Goal: Transaction & Acquisition: Download file/media

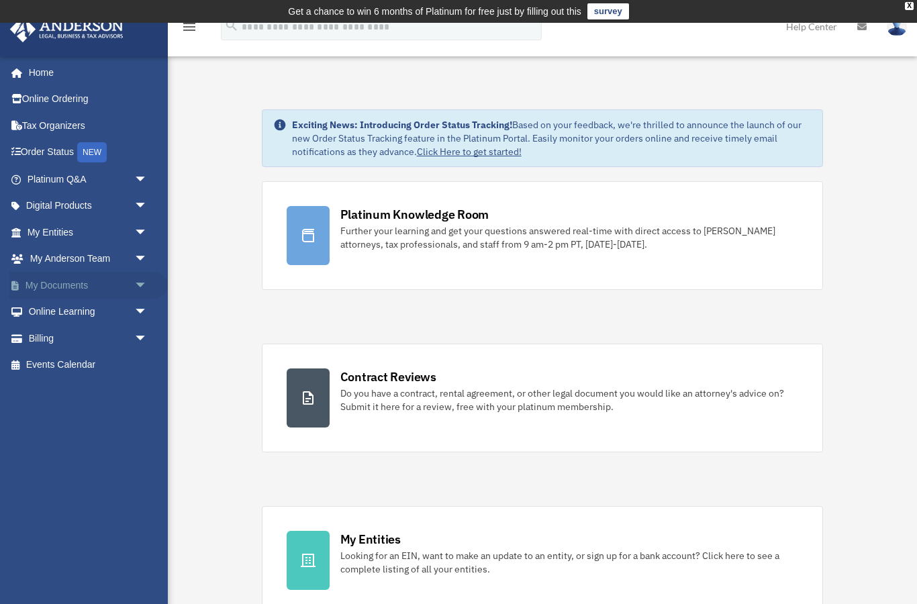
click at [146, 285] on span "arrow_drop_down" at bounding box center [147, 286] width 27 height 28
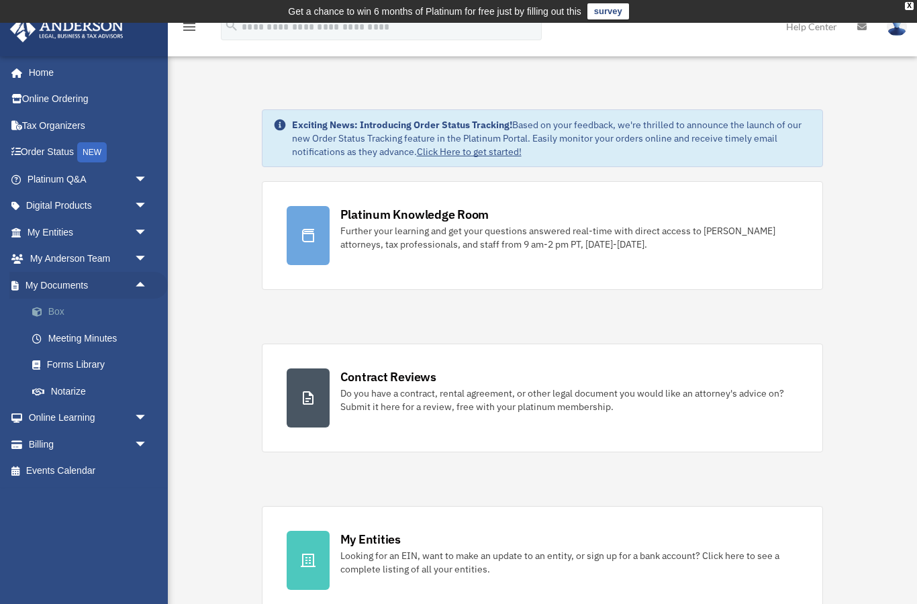
click at [64, 312] on link "Box" at bounding box center [93, 312] width 149 height 27
click at [62, 313] on link "Box" at bounding box center [93, 312] width 149 height 27
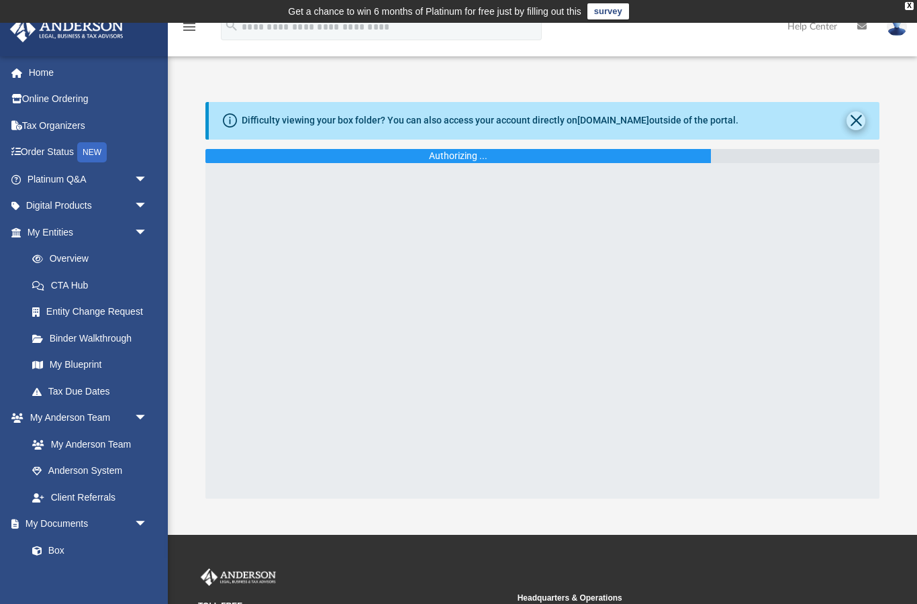
click at [862, 119] on button "Close" at bounding box center [855, 120] width 19 height 19
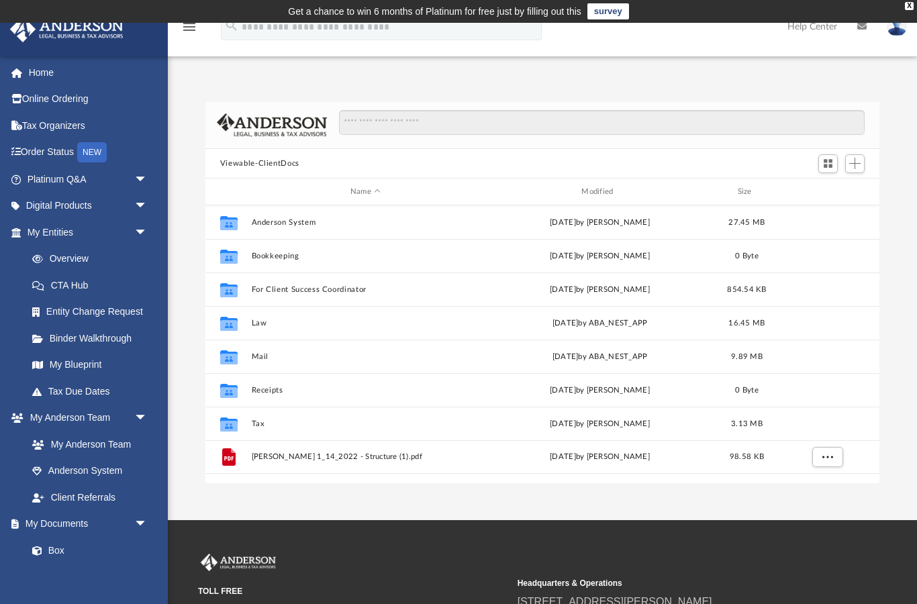
scroll to position [305, 675]
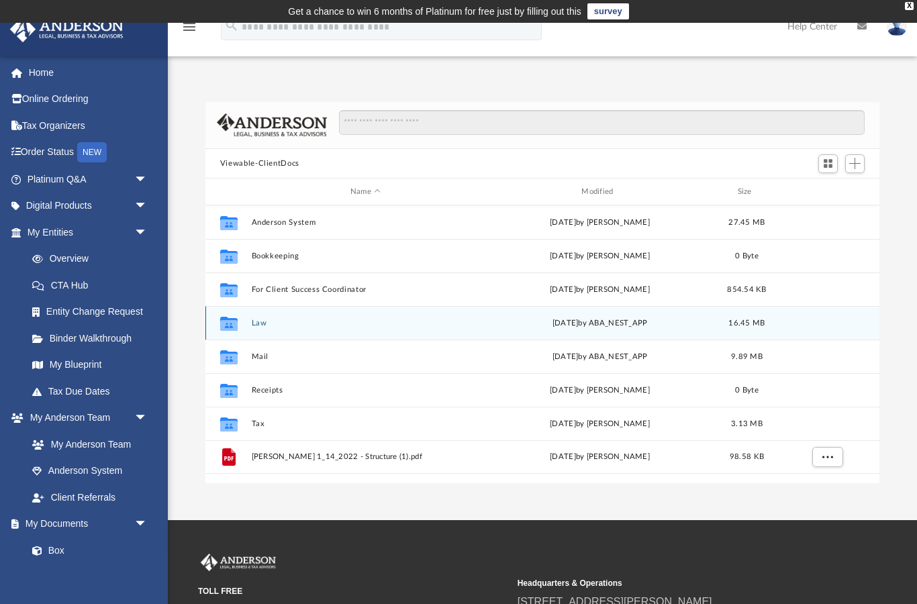
click at [259, 322] on button "Law" at bounding box center [365, 323] width 228 height 9
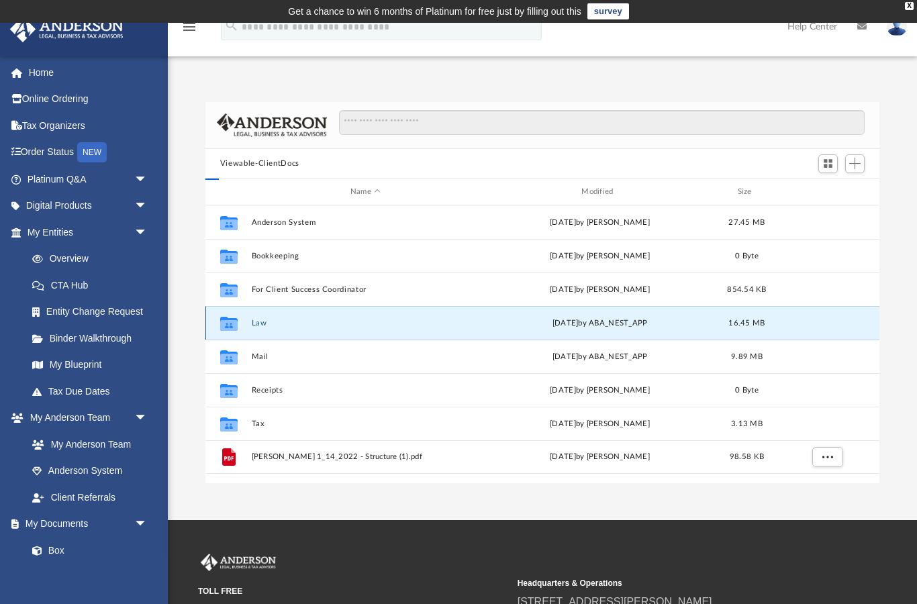
click at [259, 321] on button "Law" at bounding box center [365, 323] width 228 height 9
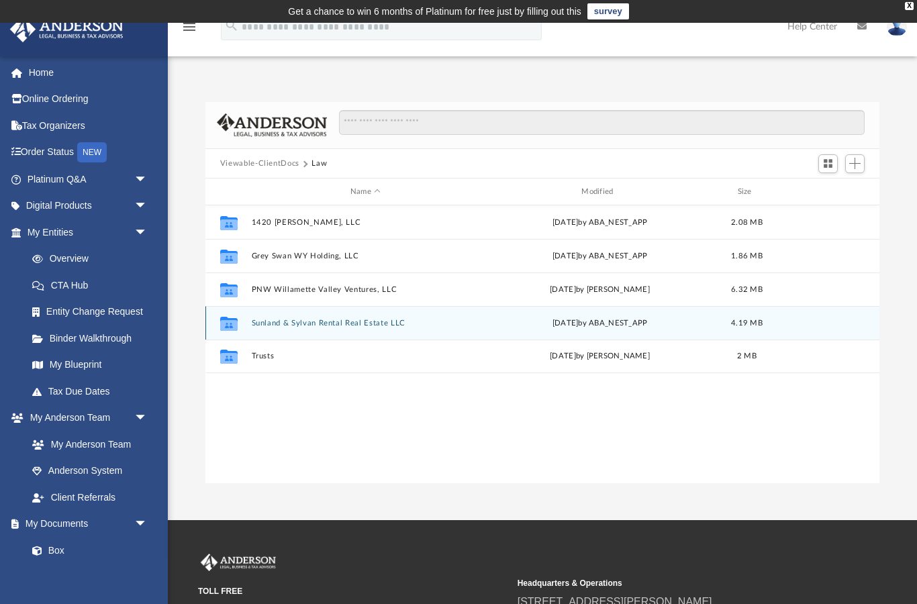
click at [287, 320] on button "Sunland & Sylvan Rental Real Estate LLC" at bounding box center [365, 323] width 228 height 9
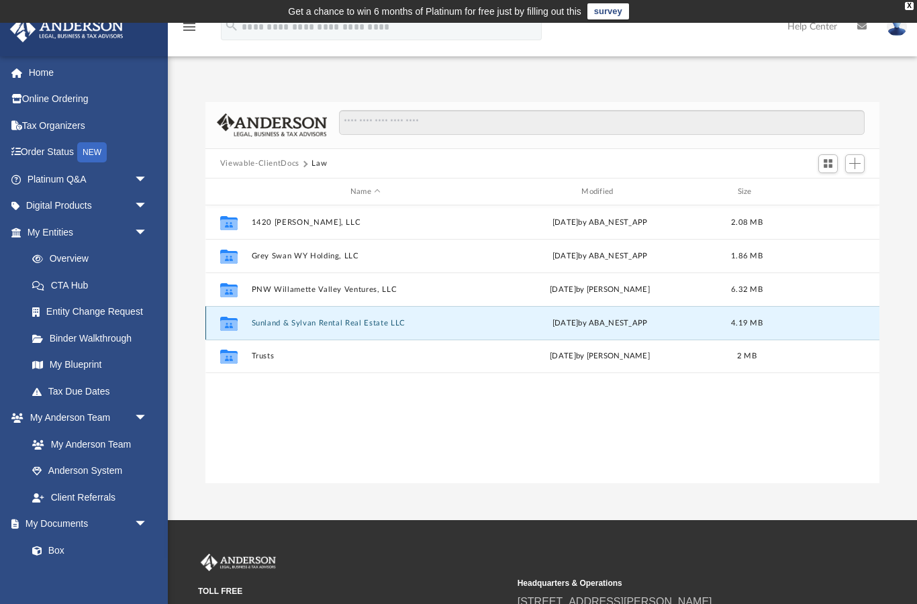
click at [287, 320] on button "Sunland & Sylvan Rental Real Estate LLC" at bounding box center [365, 323] width 228 height 9
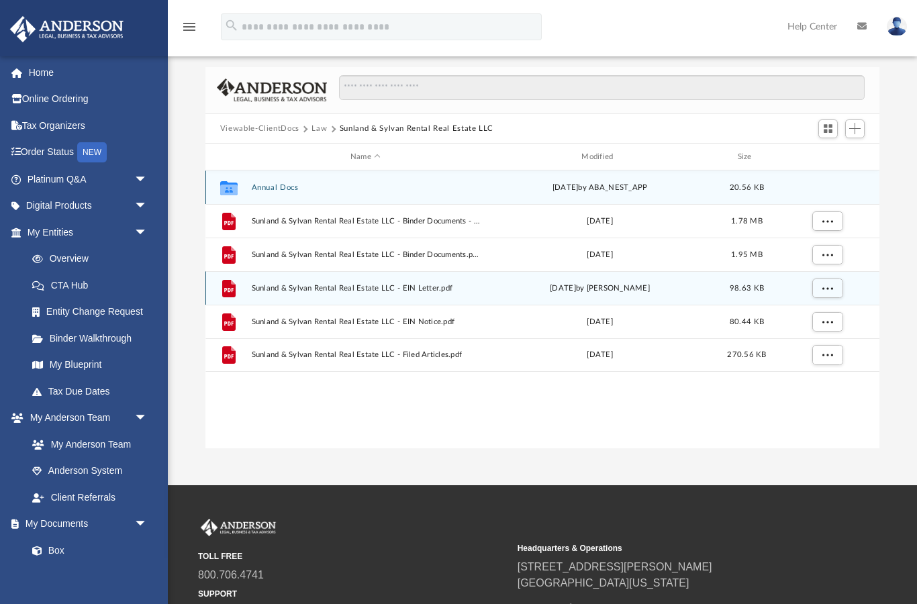
scroll to position [54, 0]
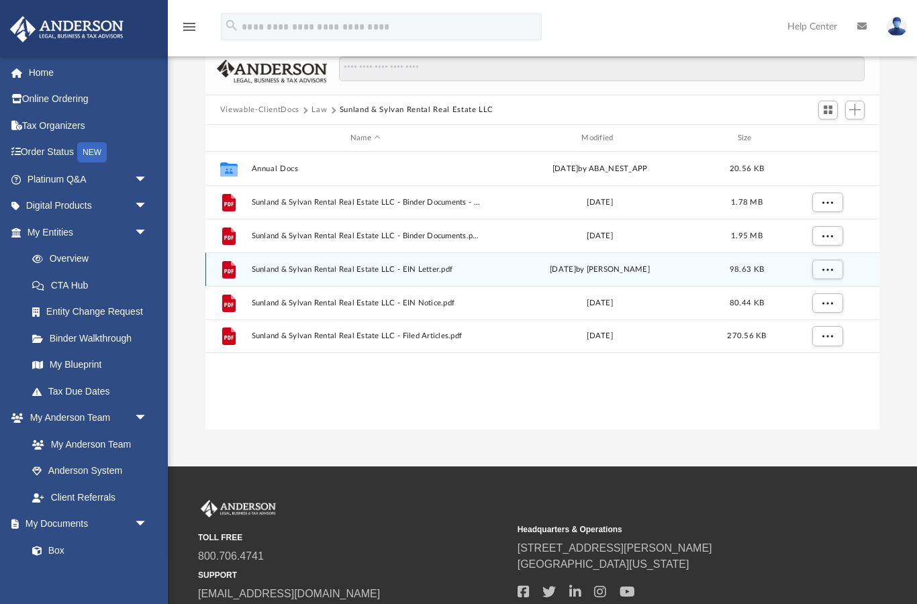
click at [323, 114] on button "Law" at bounding box center [318, 110] width 15 height 12
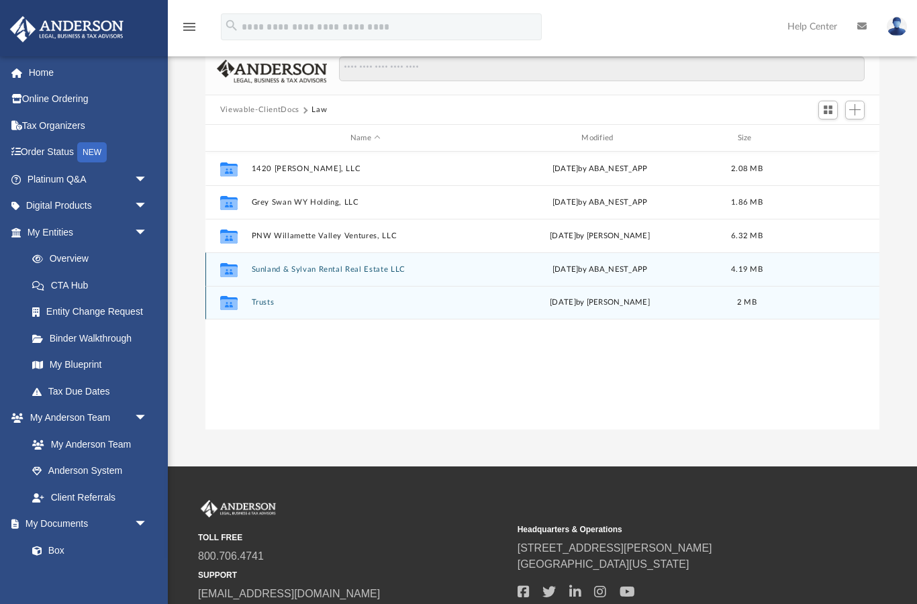
click at [278, 305] on button "Trusts" at bounding box center [365, 303] width 228 height 9
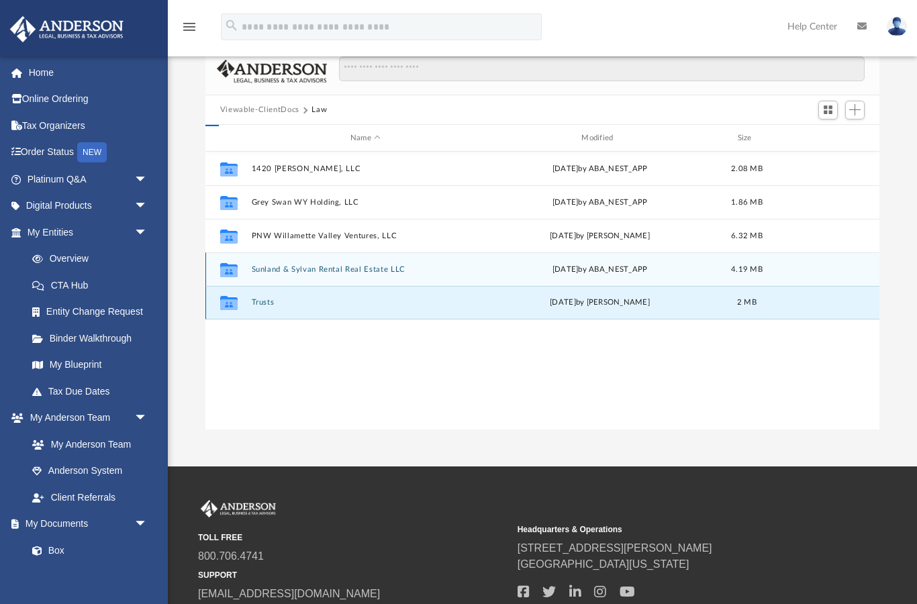
click at [282, 309] on div "Collaborated Folder Trusts [DATE] by [PERSON_NAME] 2 MB" at bounding box center [542, 303] width 674 height 34
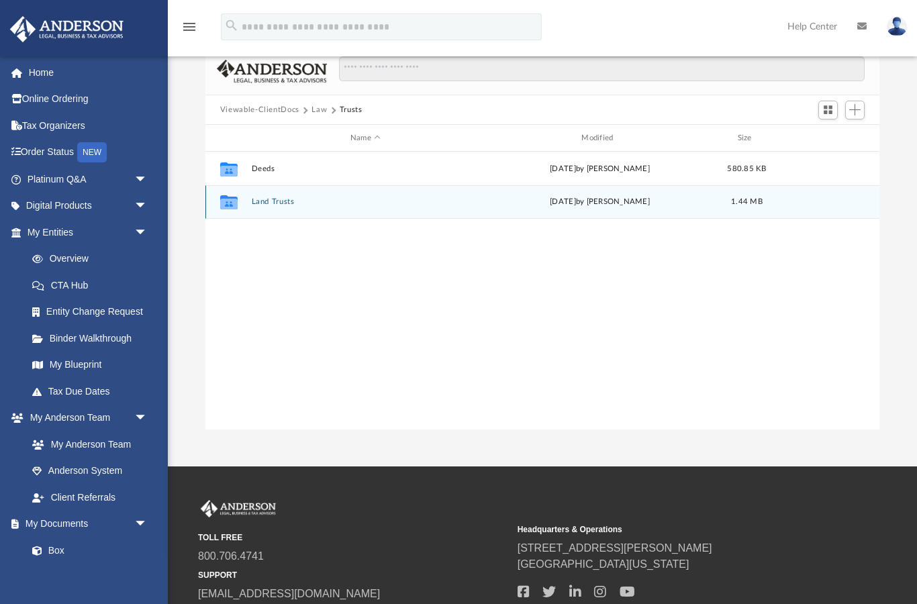
click at [285, 213] on div "Collaborated Folder Land Trusts [DATE] by [PERSON_NAME] 1.44 MB" at bounding box center [542, 202] width 674 height 34
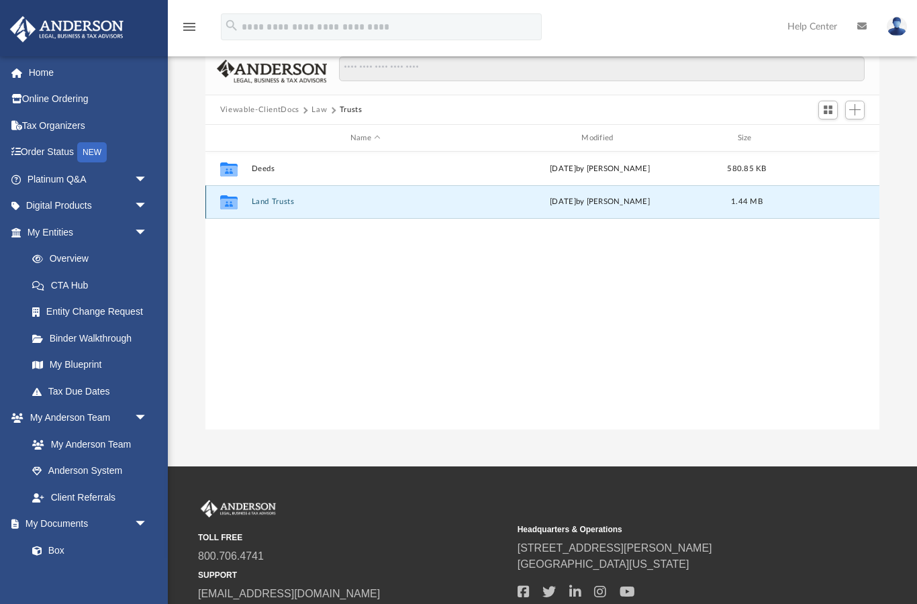
click at [267, 205] on button "Land Trusts" at bounding box center [365, 202] width 228 height 9
click at [272, 209] on div "Collaborated Folder Land Trusts [DATE] by [PERSON_NAME] 1.44 MB" at bounding box center [542, 202] width 674 height 34
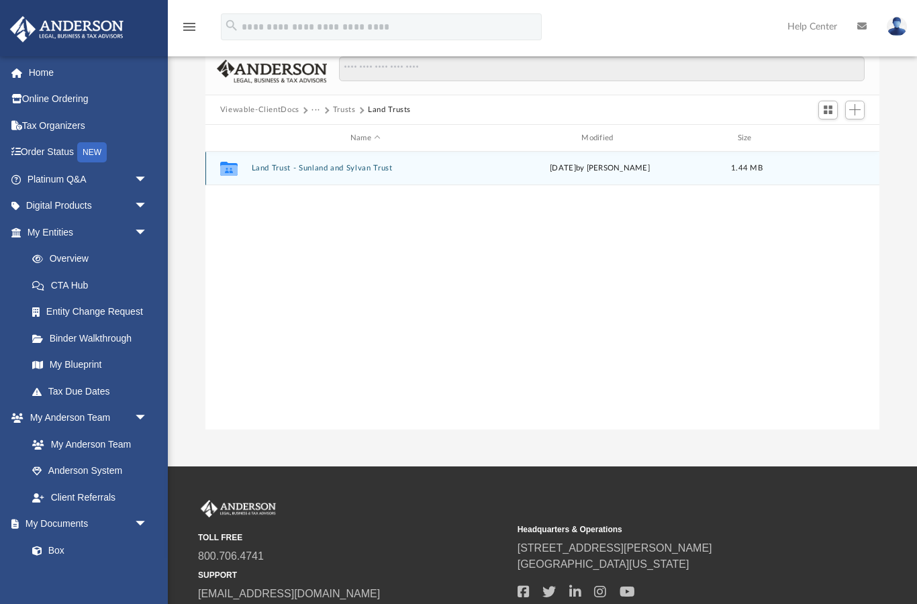
click at [336, 171] on button "Land Trust - Sunland and Sylvan Trust" at bounding box center [365, 168] width 228 height 9
click at [338, 173] on div "Collaborated Folder Land Trust - Sunland and Sylvan Trust [DATE] by [PERSON_NAM…" at bounding box center [542, 169] width 674 height 34
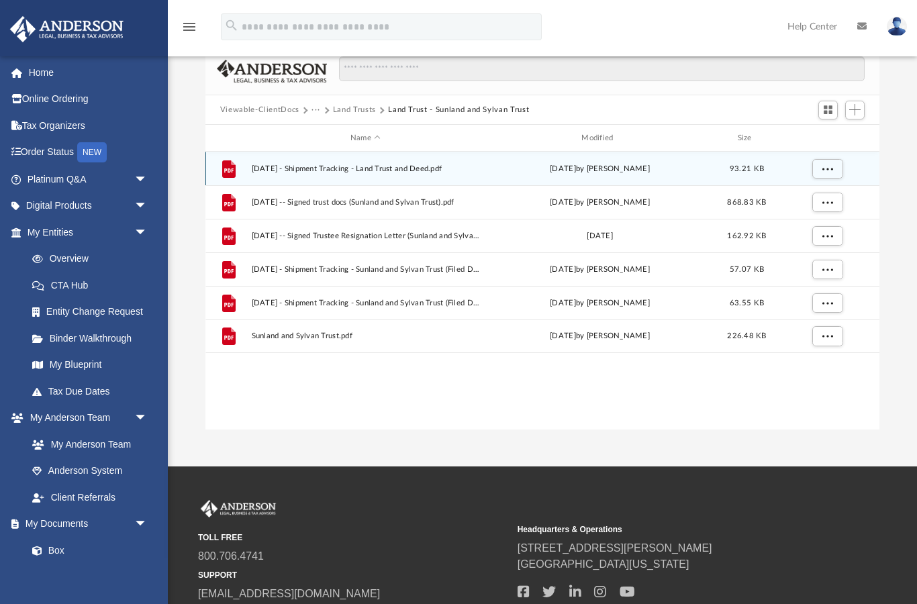
scroll to position [38, 0]
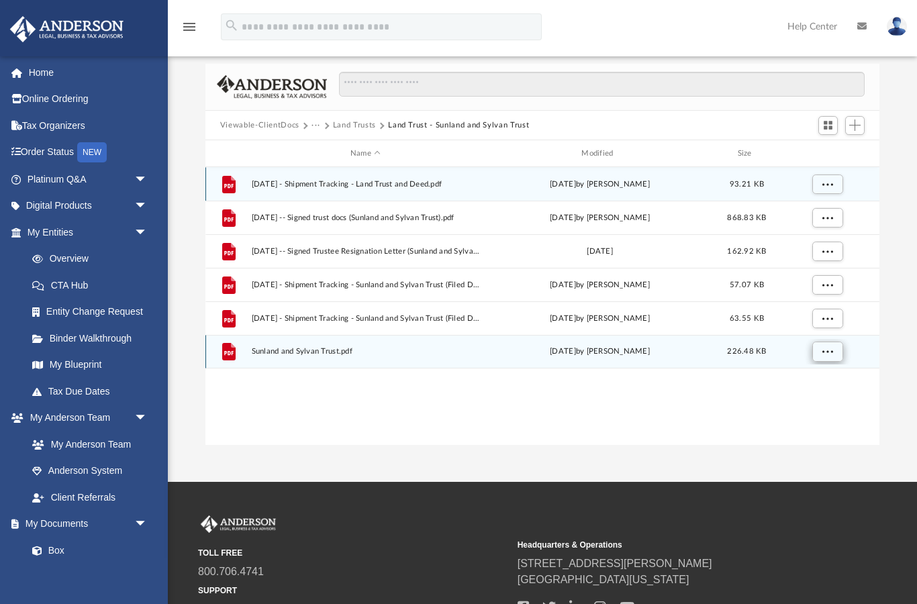
click at [826, 350] on span "More options" at bounding box center [827, 351] width 11 height 7
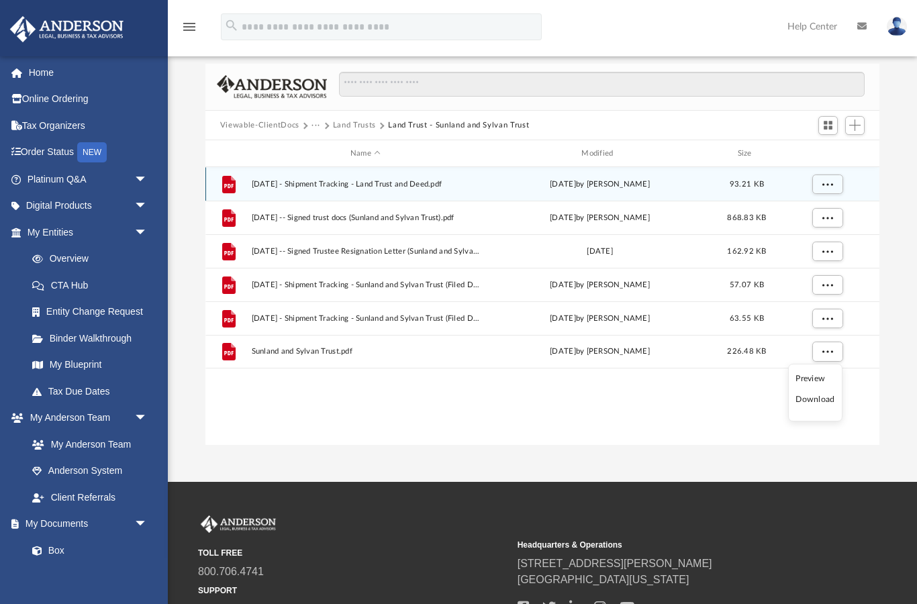
click at [818, 401] on li "Download" at bounding box center [814, 400] width 39 height 14
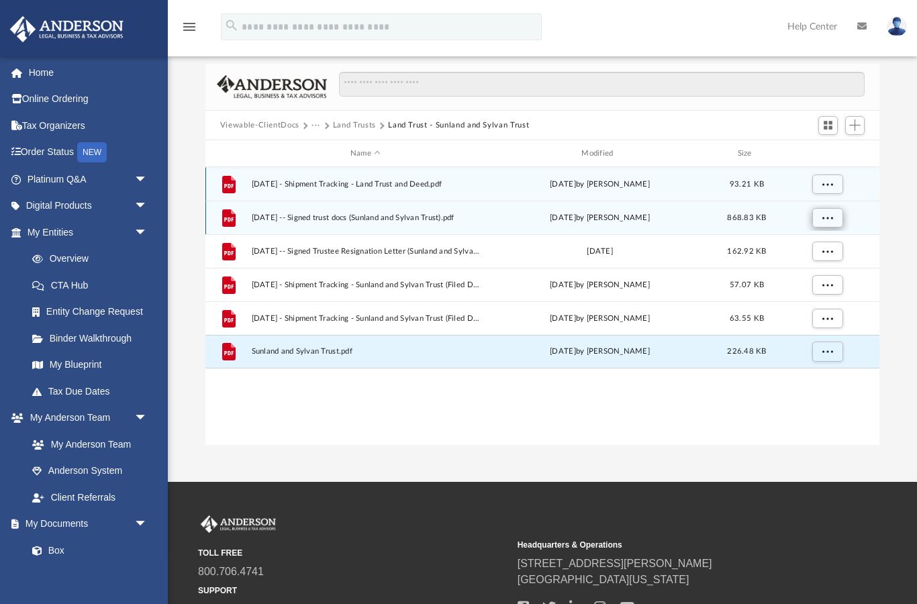
click at [825, 219] on span "More options" at bounding box center [827, 217] width 11 height 7
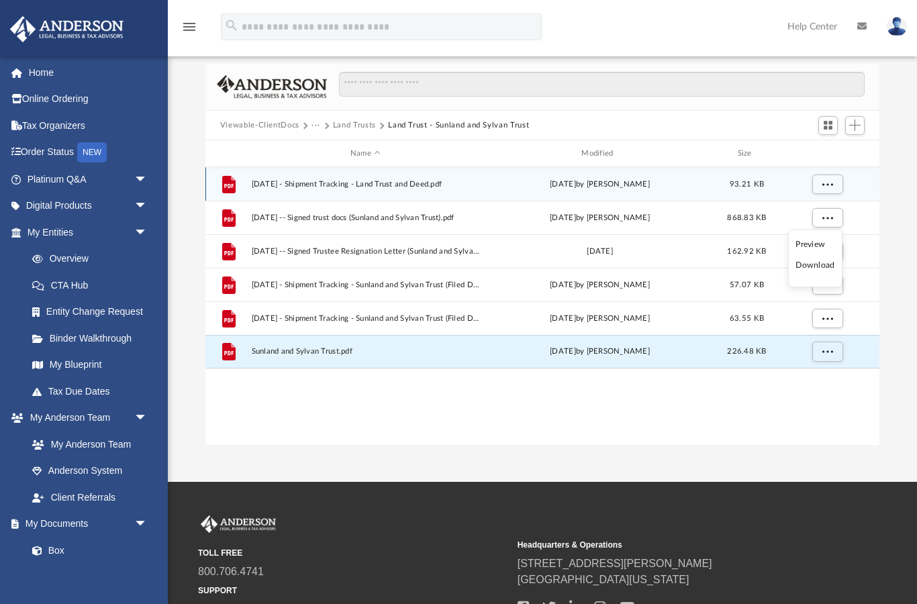
click at [824, 269] on li "Download" at bounding box center [814, 265] width 39 height 14
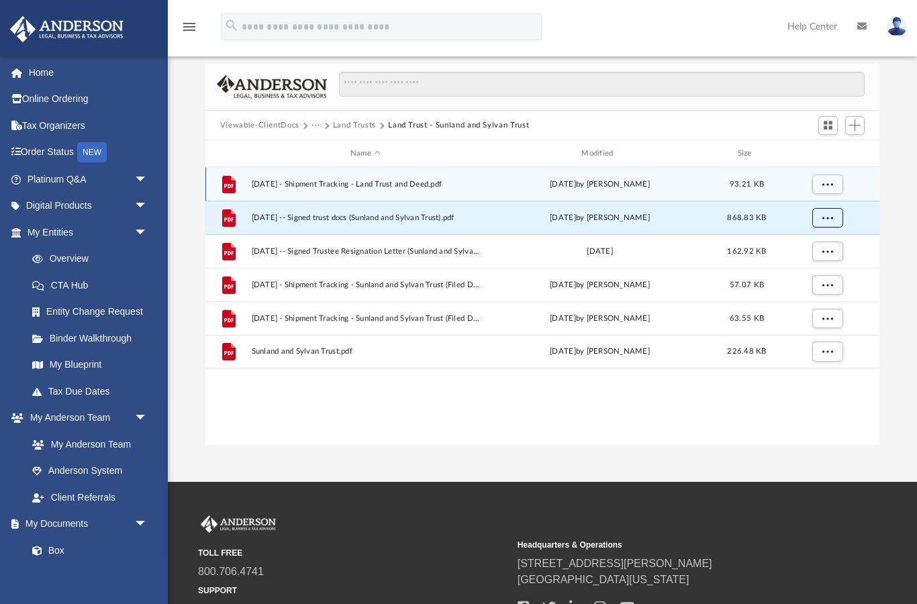
scroll to position [92, 0]
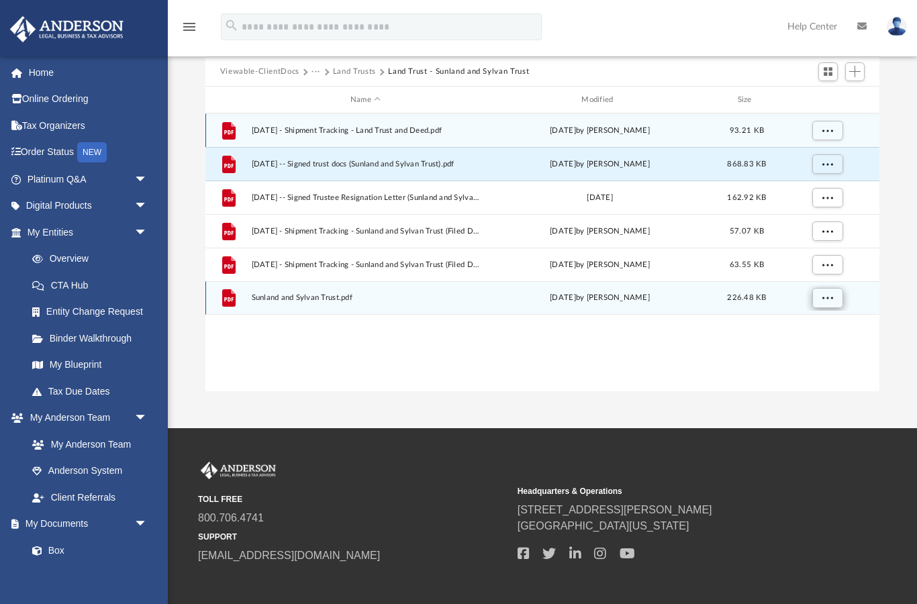
click at [831, 295] on span "More options" at bounding box center [827, 297] width 11 height 7
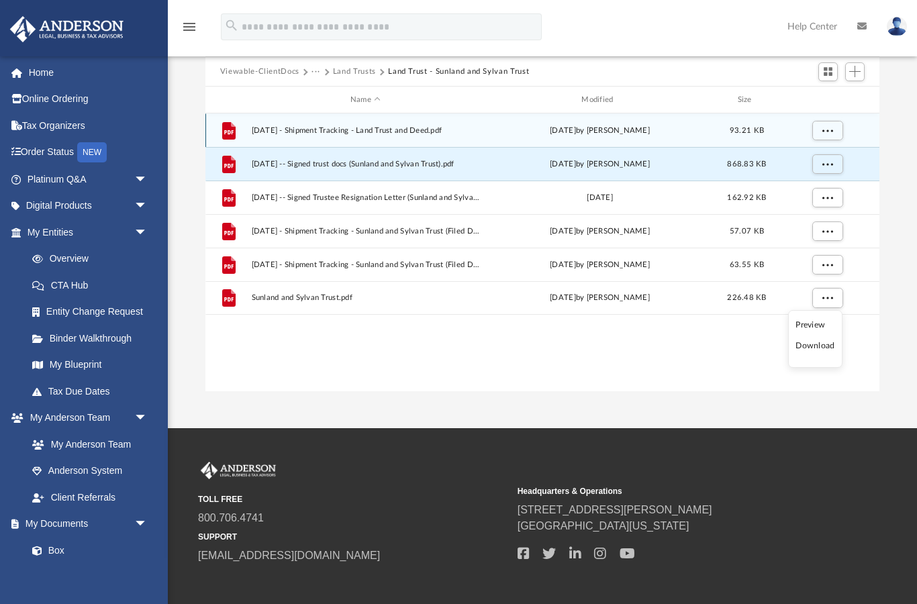
click at [820, 348] on li "Download" at bounding box center [814, 346] width 39 height 14
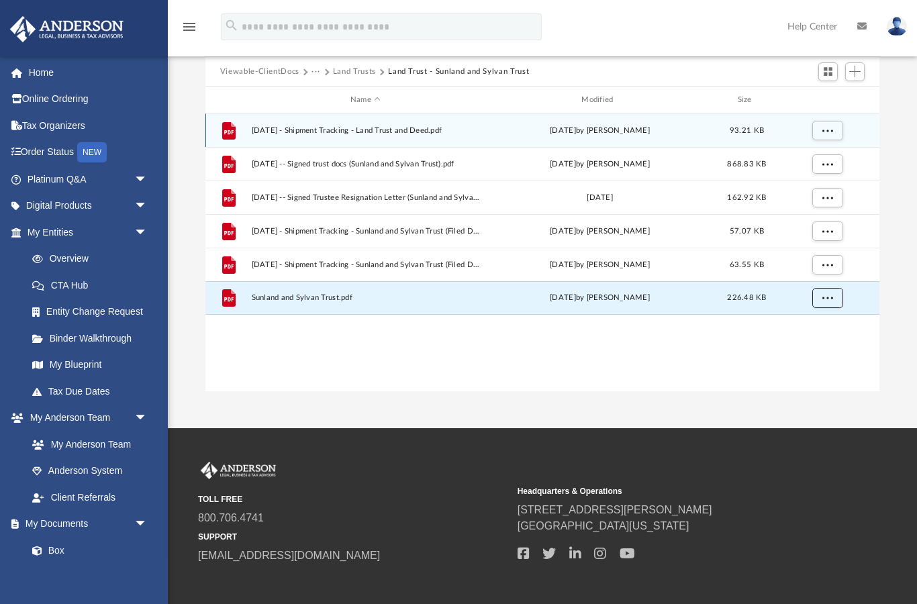
scroll to position [106, 0]
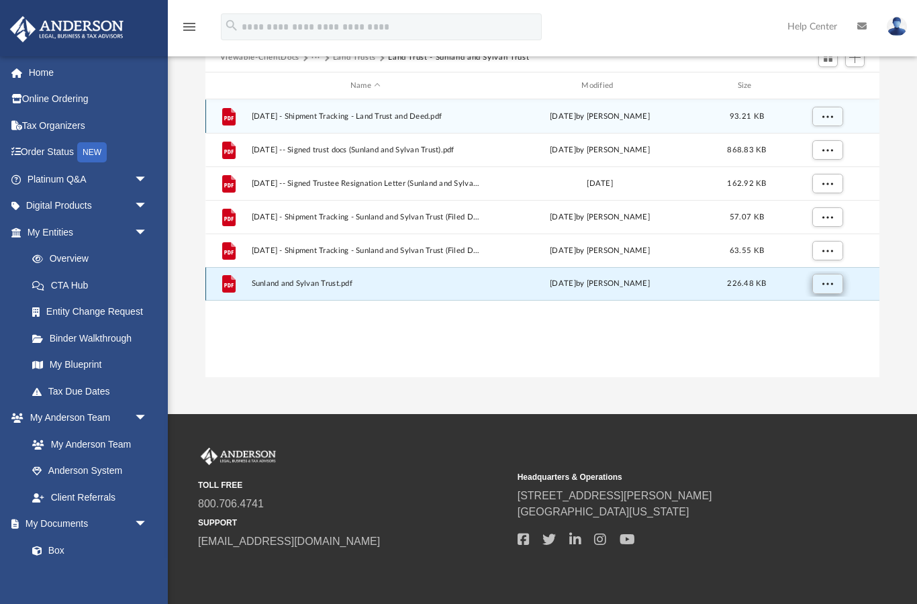
click at [836, 285] on button "More options" at bounding box center [826, 284] width 31 height 20
click at [822, 336] on li "Download" at bounding box center [814, 332] width 39 height 14
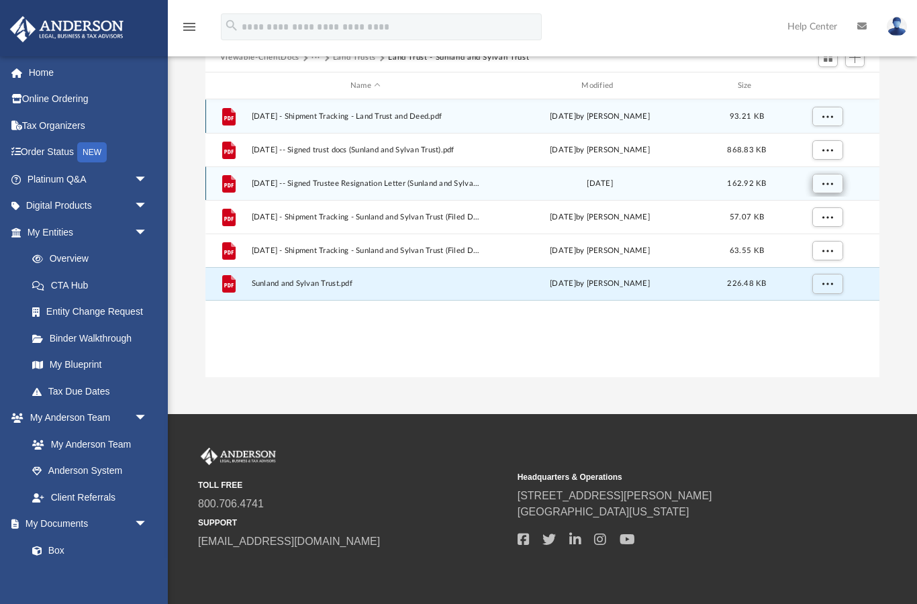
click at [826, 191] on button "More options" at bounding box center [826, 184] width 31 height 20
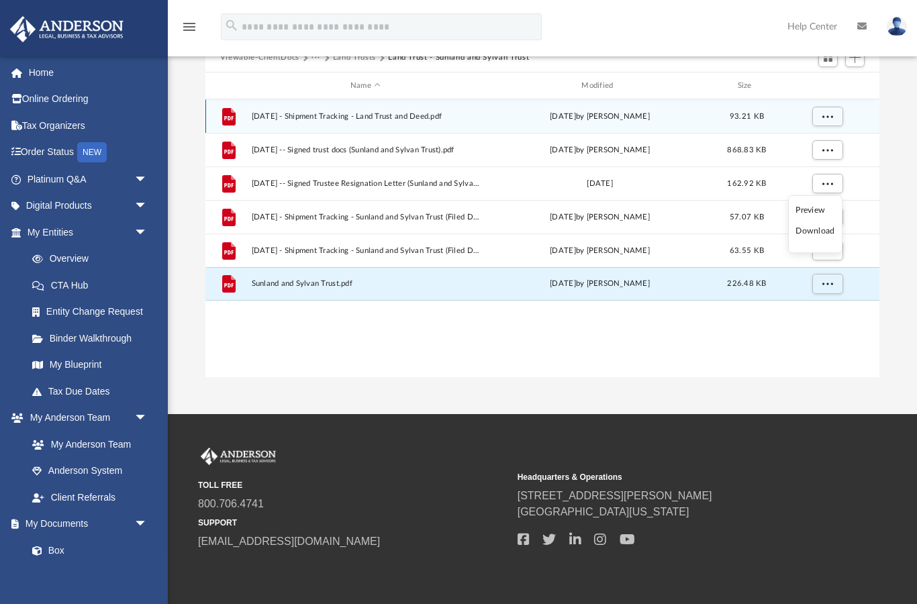
click at [824, 232] on li "Download" at bounding box center [814, 231] width 39 height 14
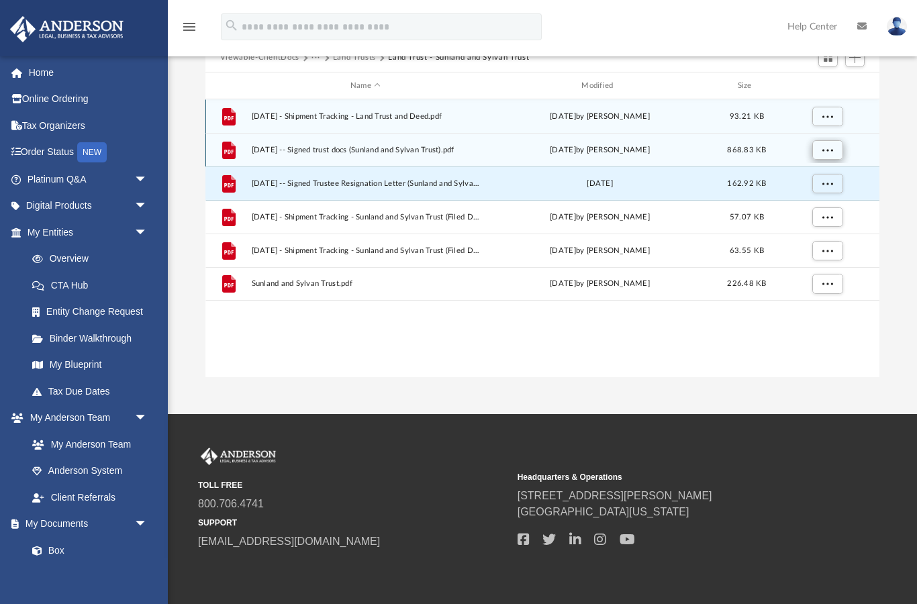
click at [833, 145] on button "More options" at bounding box center [826, 150] width 31 height 20
click at [824, 146] on span "More options" at bounding box center [827, 149] width 11 height 7
click at [825, 158] on button "More options" at bounding box center [826, 150] width 31 height 20
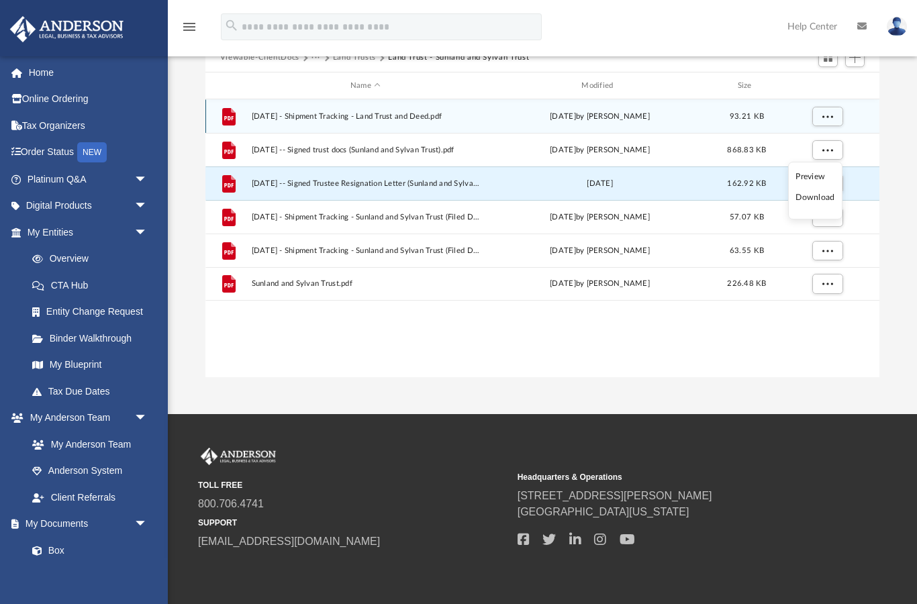
click at [822, 191] on li "Download" at bounding box center [814, 198] width 39 height 14
